Goal: Information Seeking & Learning: Learn about a topic

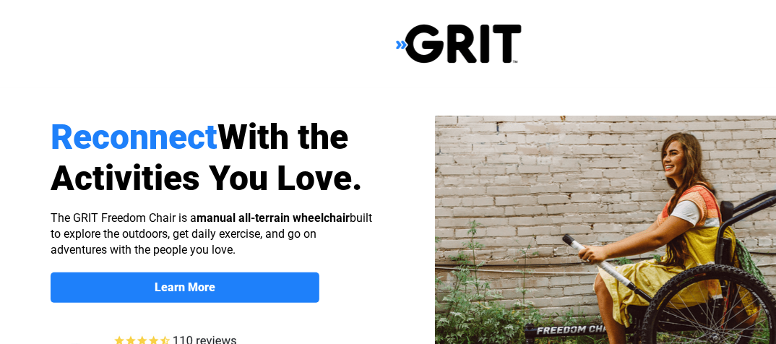
select select "US"
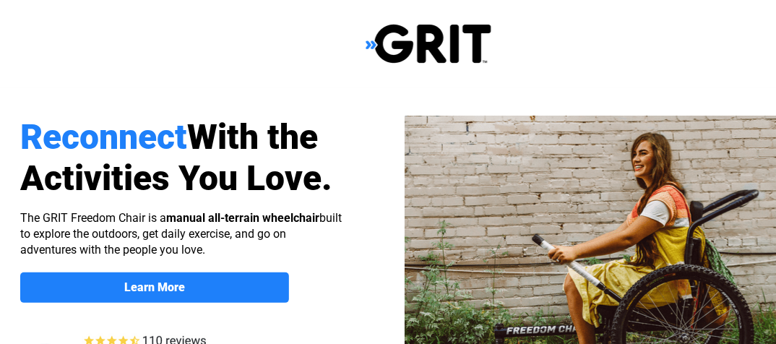
scroll to position [0, 25]
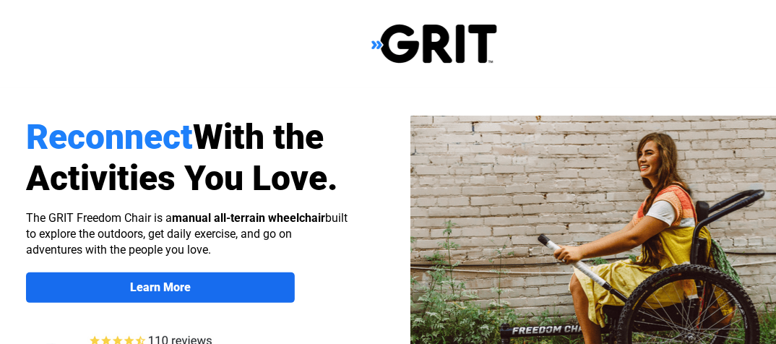
click at [189, 283] on strong "Learn More" at bounding box center [160, 287] width 61 height 14
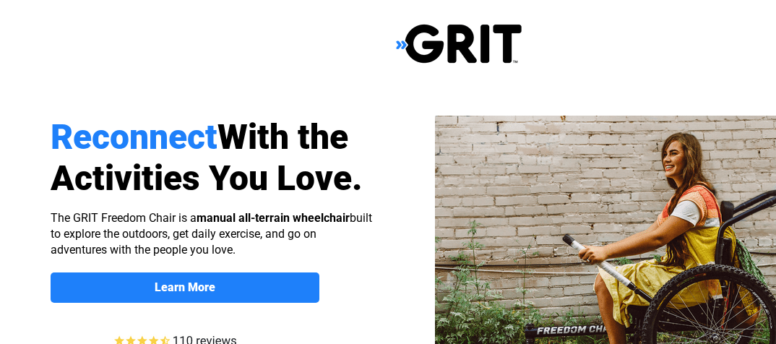
scroll to position [1116, 112]
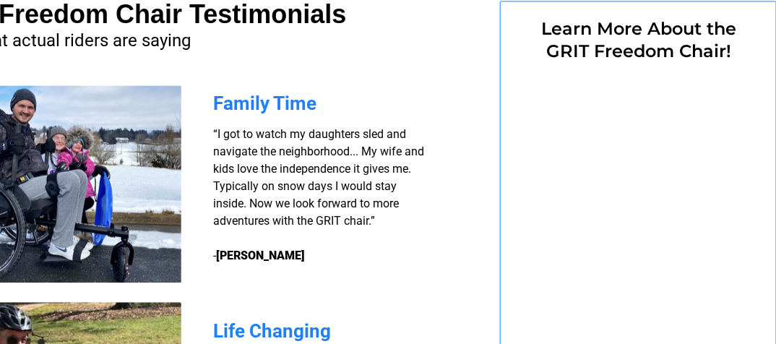
select select "US"
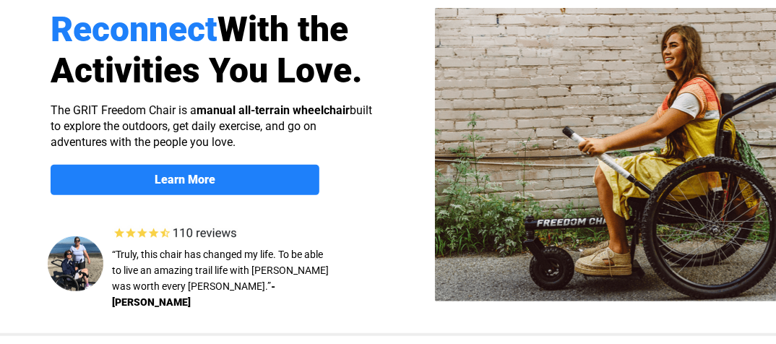
scroll to position [14, 0]
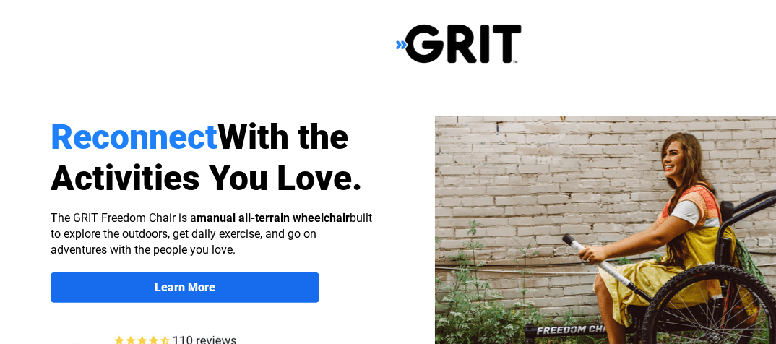
click at [197, 287] on strong "Learn More" at bounding box center [185, 287] width 61 height 14
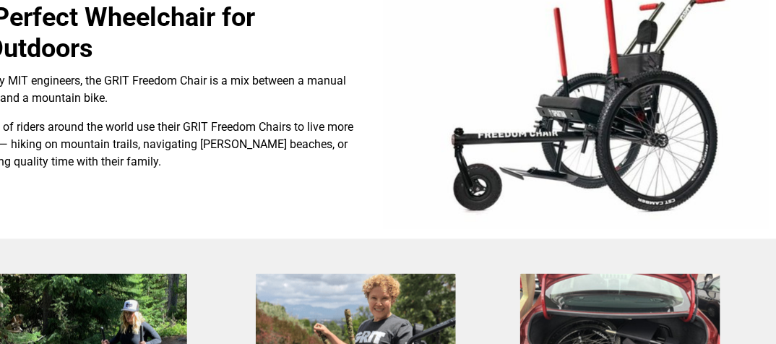
scroll to position [306, 112]
